Goal: Task Accomplishment & Management: Manage account settings

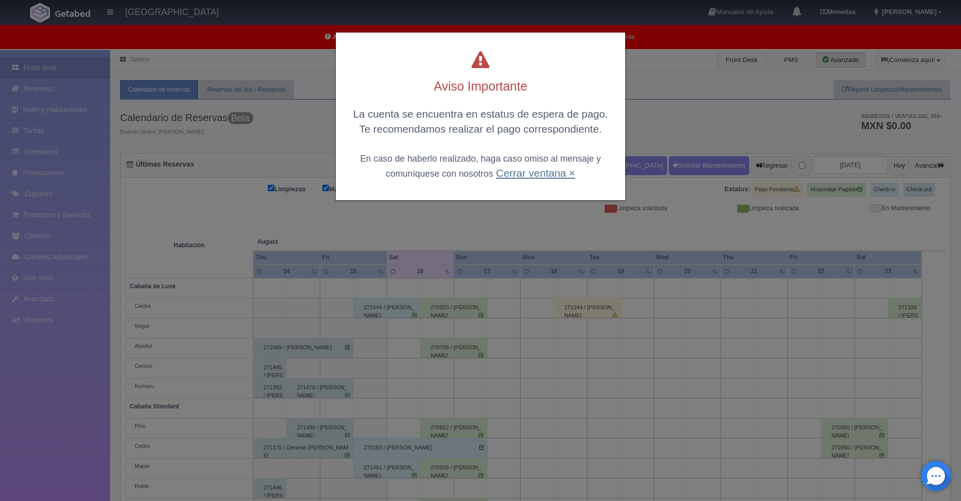
click at [553, 175] on link "Cerrar ventana ×" at bounding box center [535, 173] width 79 height 12
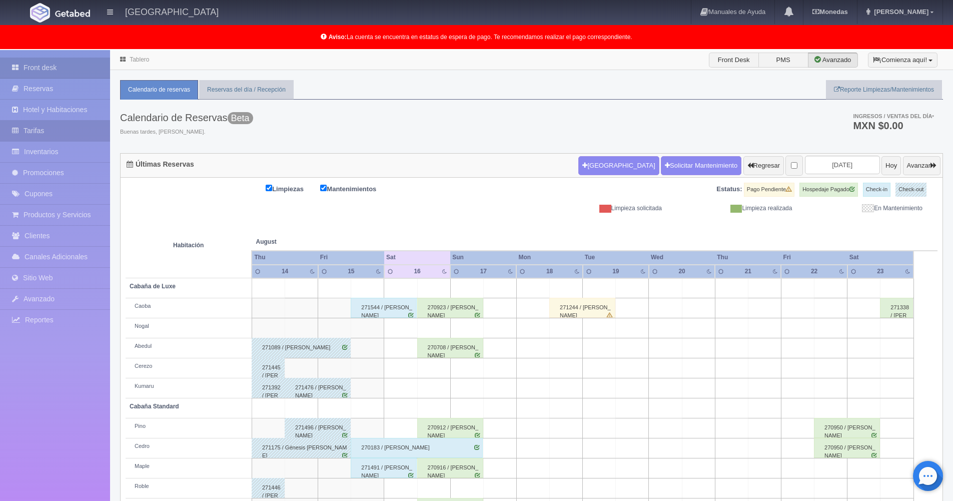
click at [40, 133] on link "Tarifas" at bounding box center [55, 131] width 110 height 21
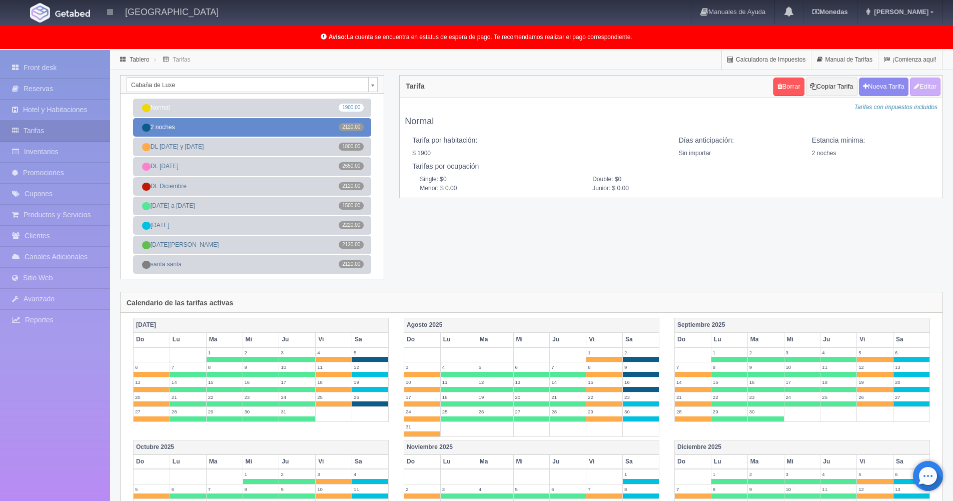
click at [326, 123] on link "2 noches 2120.00" at bounding box center [252, 127] width 238 height 19
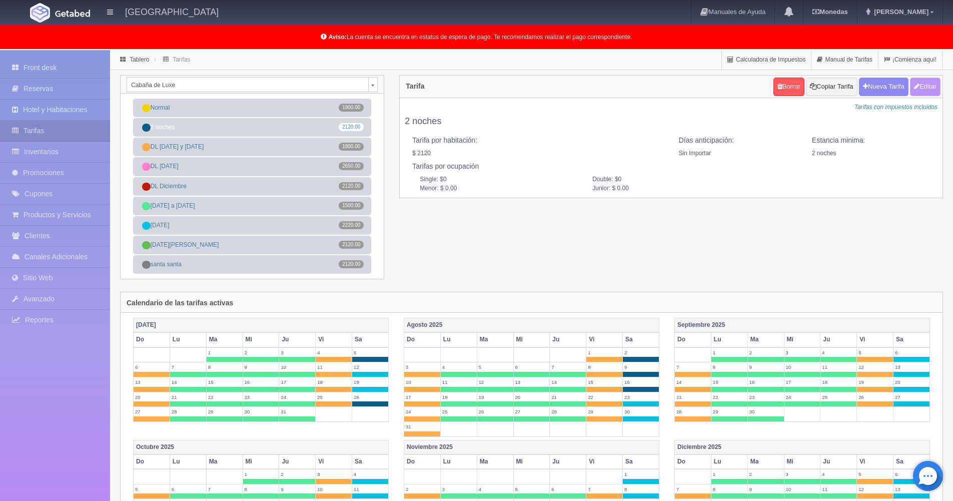
click at [936, 85] on button "Editar" at bounding box center [925, 87] width 31 height 19
type input "2 noches"
select select "0"
type input "2"
checkbox input "true"
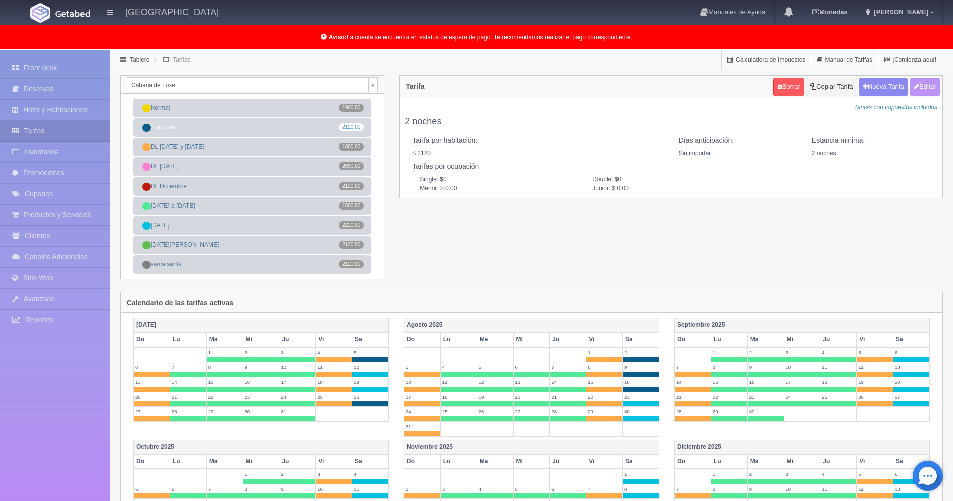
type input "2120.00"
checkbox input "true"
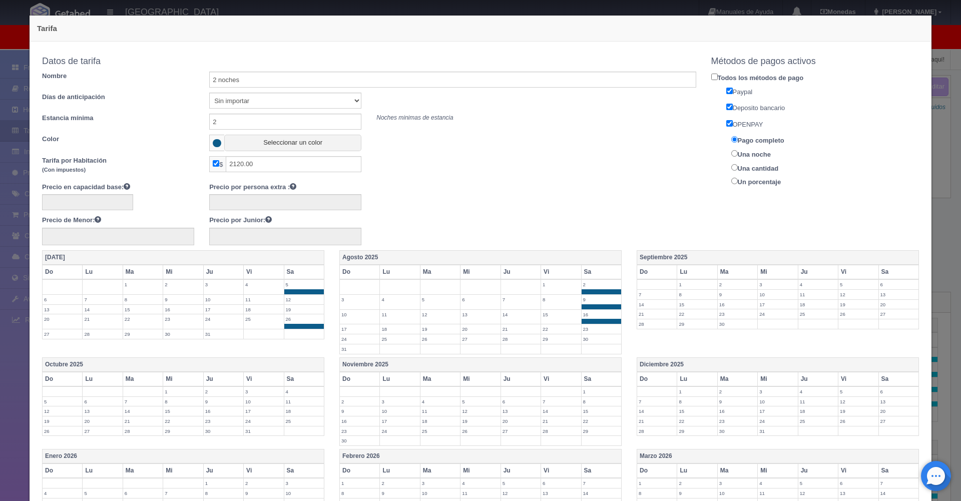
click at [589, 319] on span at bounding box center [601, 321] width 40 height 5
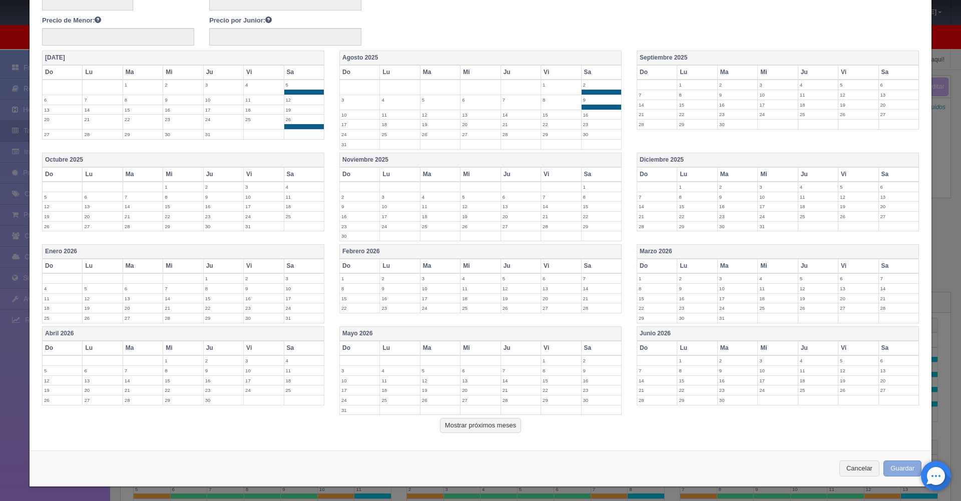
click at [890, 468] on button "Guardar" at bounding box center [902, 468] width 38 height 17
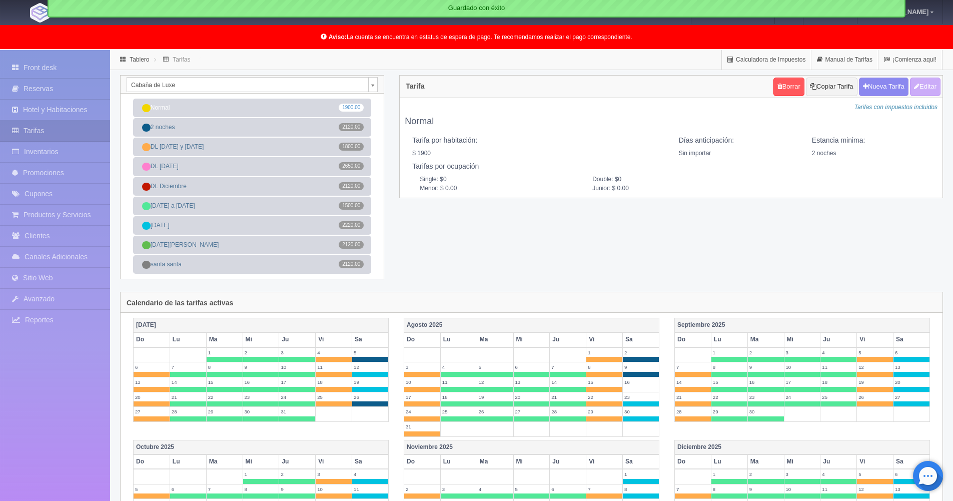
click at [375, 88] on body "Hotel Xacallan Manuales de Ayuda Actualizaciones recientes Monedas Tipo de camb…" at bounding box center [476, 438] width 953 height 777
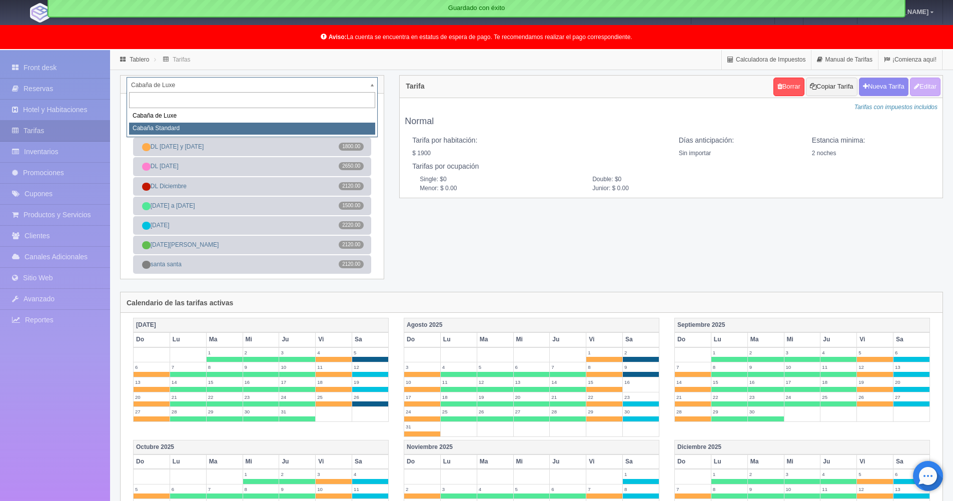
select select "2056"
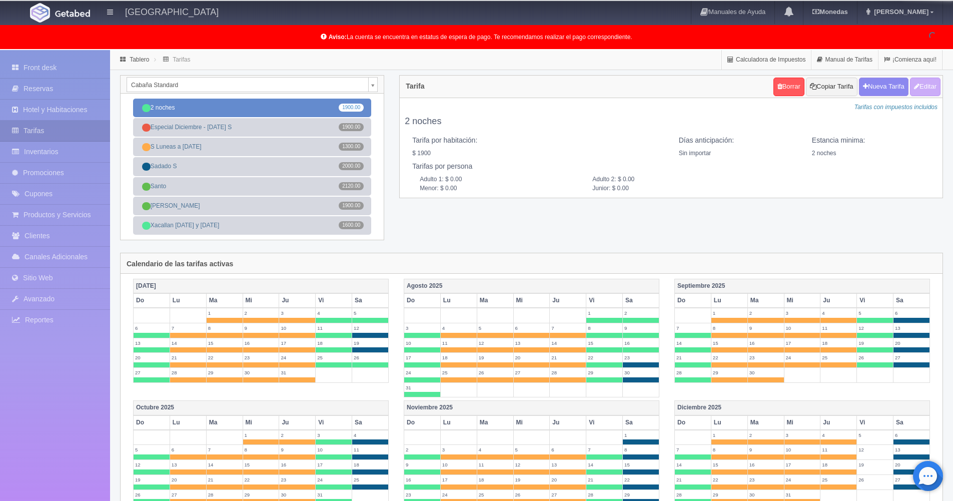
click at [281, 110] on link "2 noches 1900.00" at bounding box center [252, 108] width 238 height 19
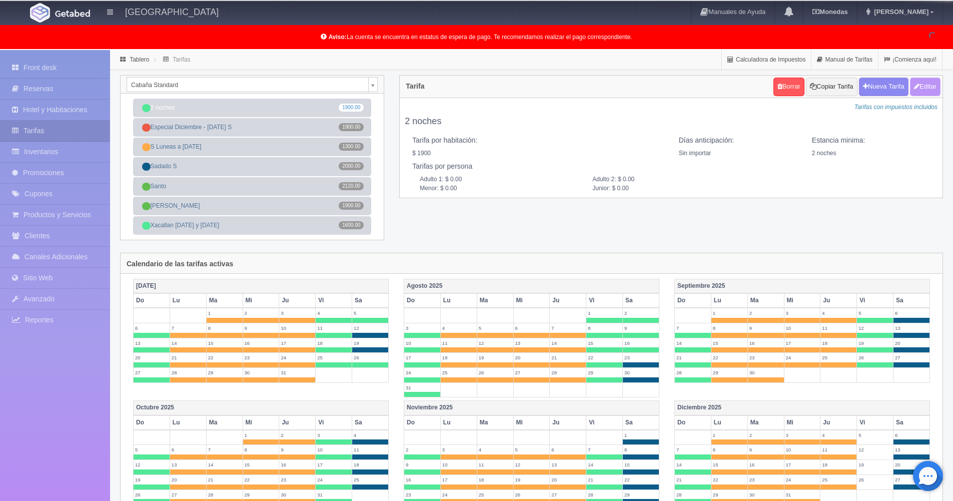
click at [930, 84] on button "Editar" at bounding box center [925, 87] width 31 height 19
type input "2 noches"
select select "0"
type input "2"
checkbox input "true"
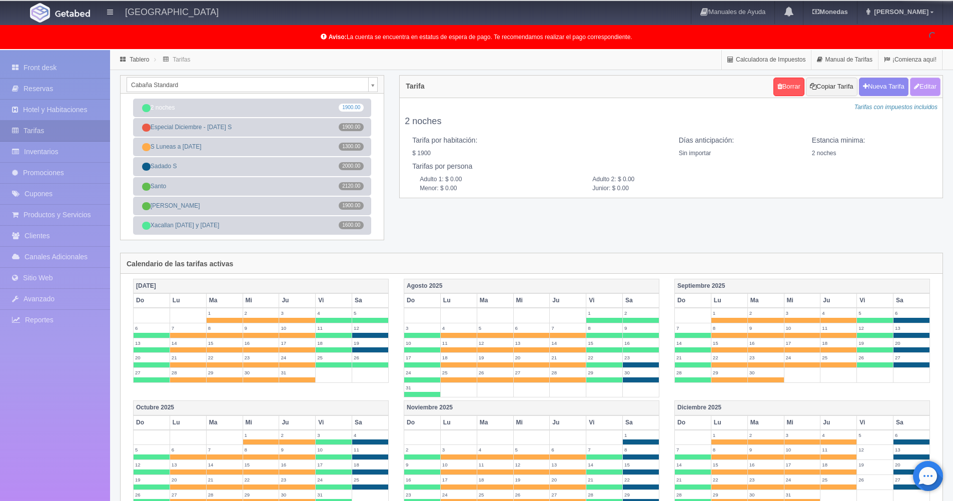
type input "1900.00"
checkbox input "true"
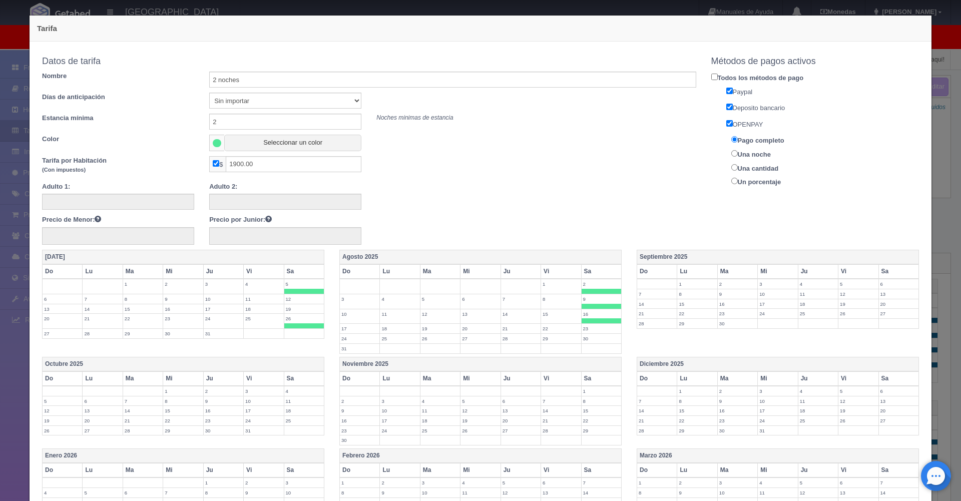
click at [590, 321] on span at bounding box center [601, 320] width 40 height 5
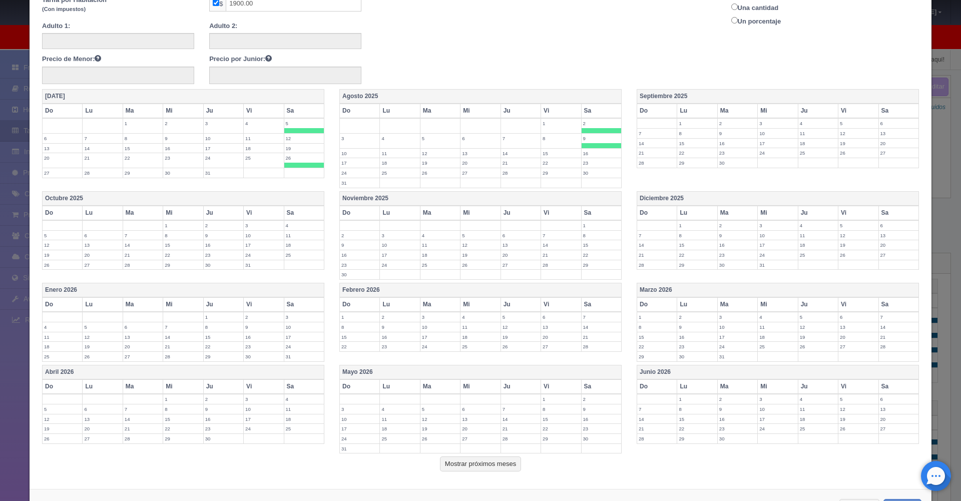
scroll to position [200, 0]
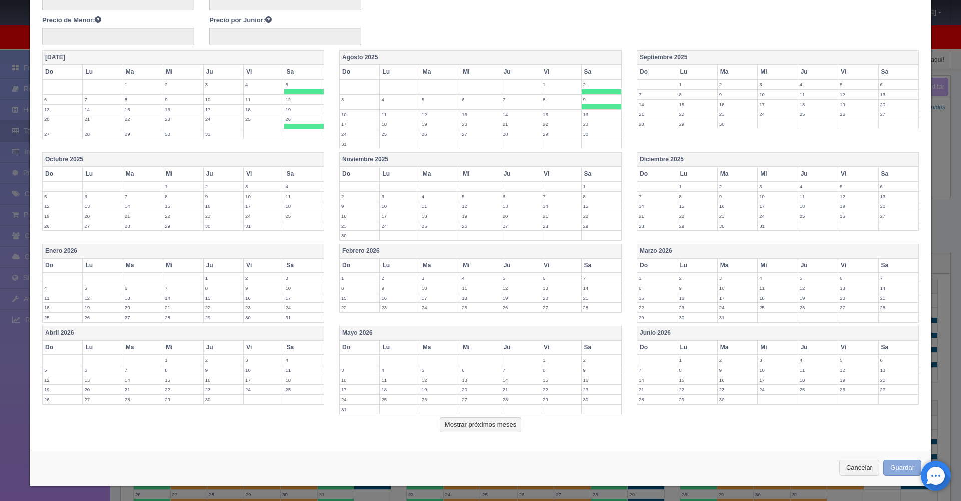
click at [891, 468] on button "Guardar" at bounding box center [902, 468] width 38 height 17
